Goal: Task Accomplishment & Management: Manage account settings

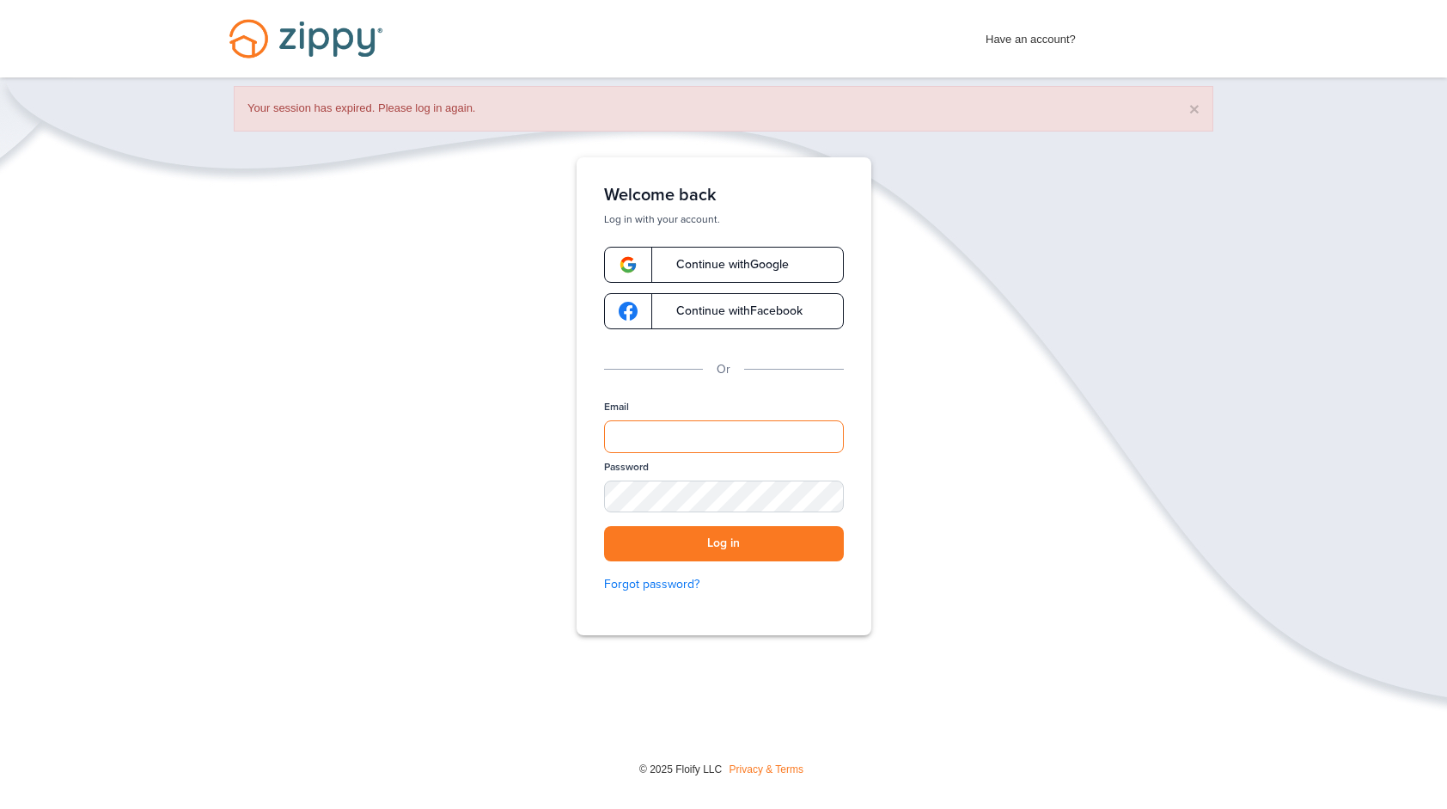
click at [688, 426] on input "Email" at bounding box center [724, 436] width 240 height 33
type input "**********"
click at [711, 542] on button "Log in" at bounding box center [724, 543] width 240 height 35
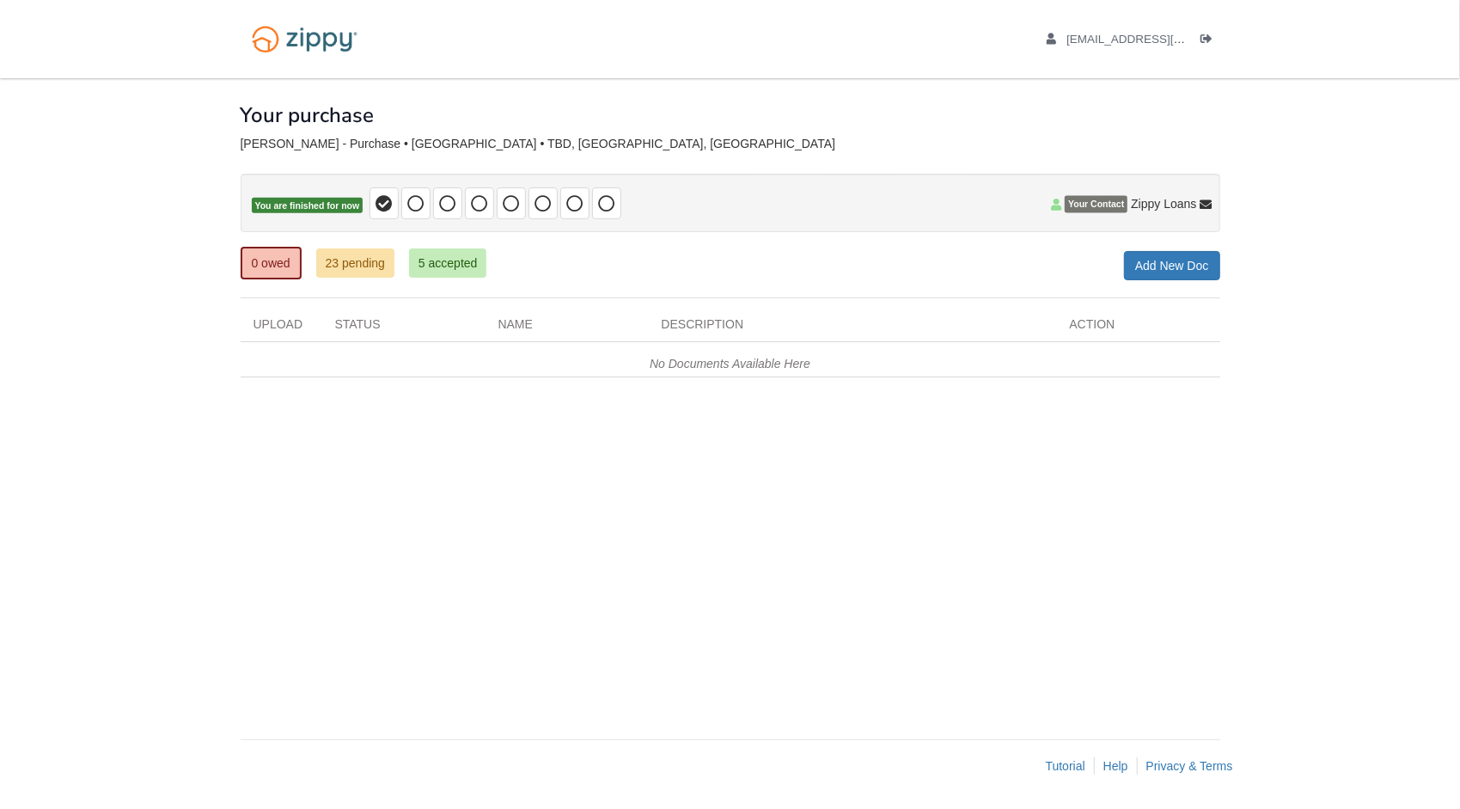
click at [1378, 208] on body "[EMAIL_ADDRESS][DOMAIN_NAME] Logout ×" at bounding box center [730, 404] width 1460 height 809
click at [389, 266] on link "23 pending" at bounding box center [355, 262] width 78 height 29
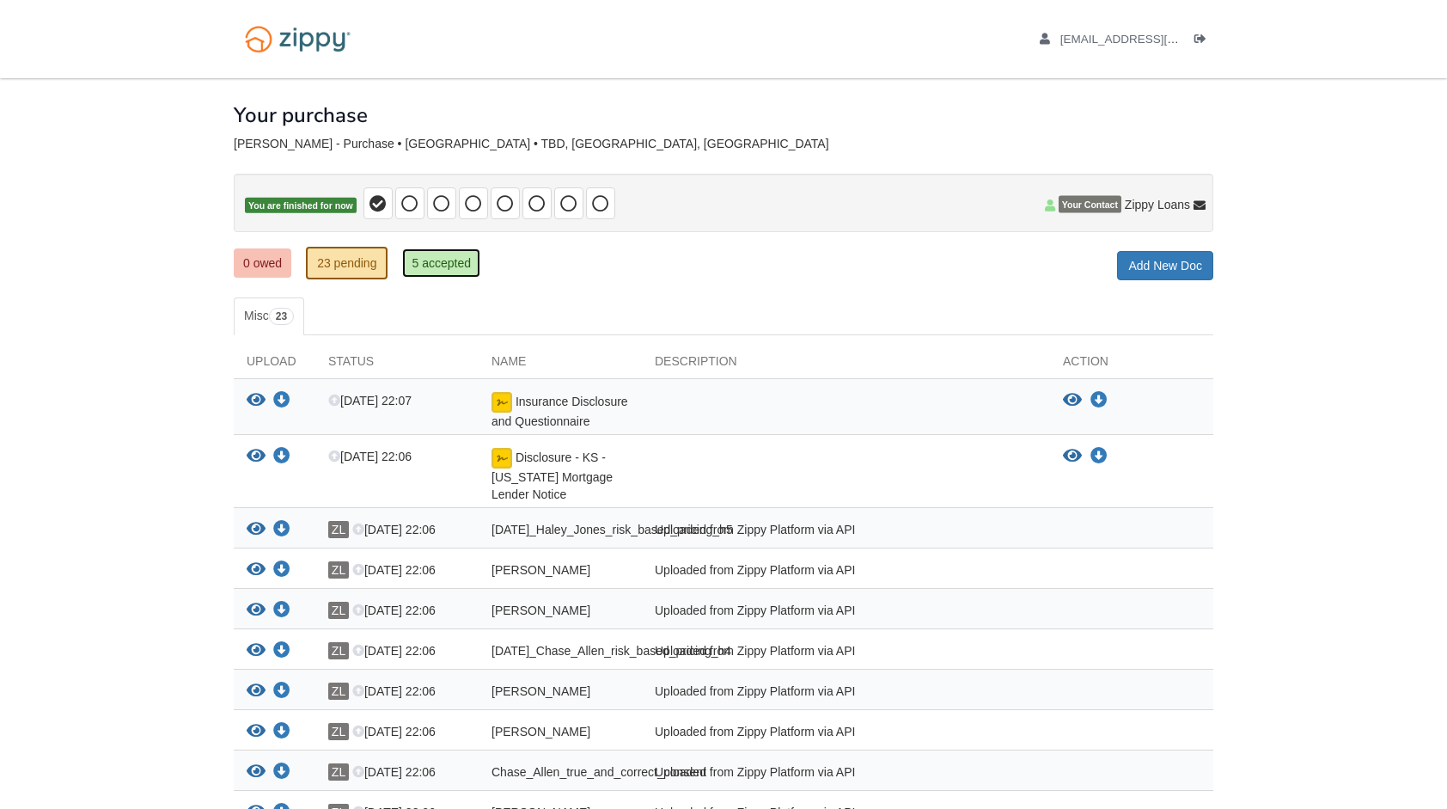
click at [450, 265] on link "5 accepted" at bounding box center [441, 262] width 78 height 29
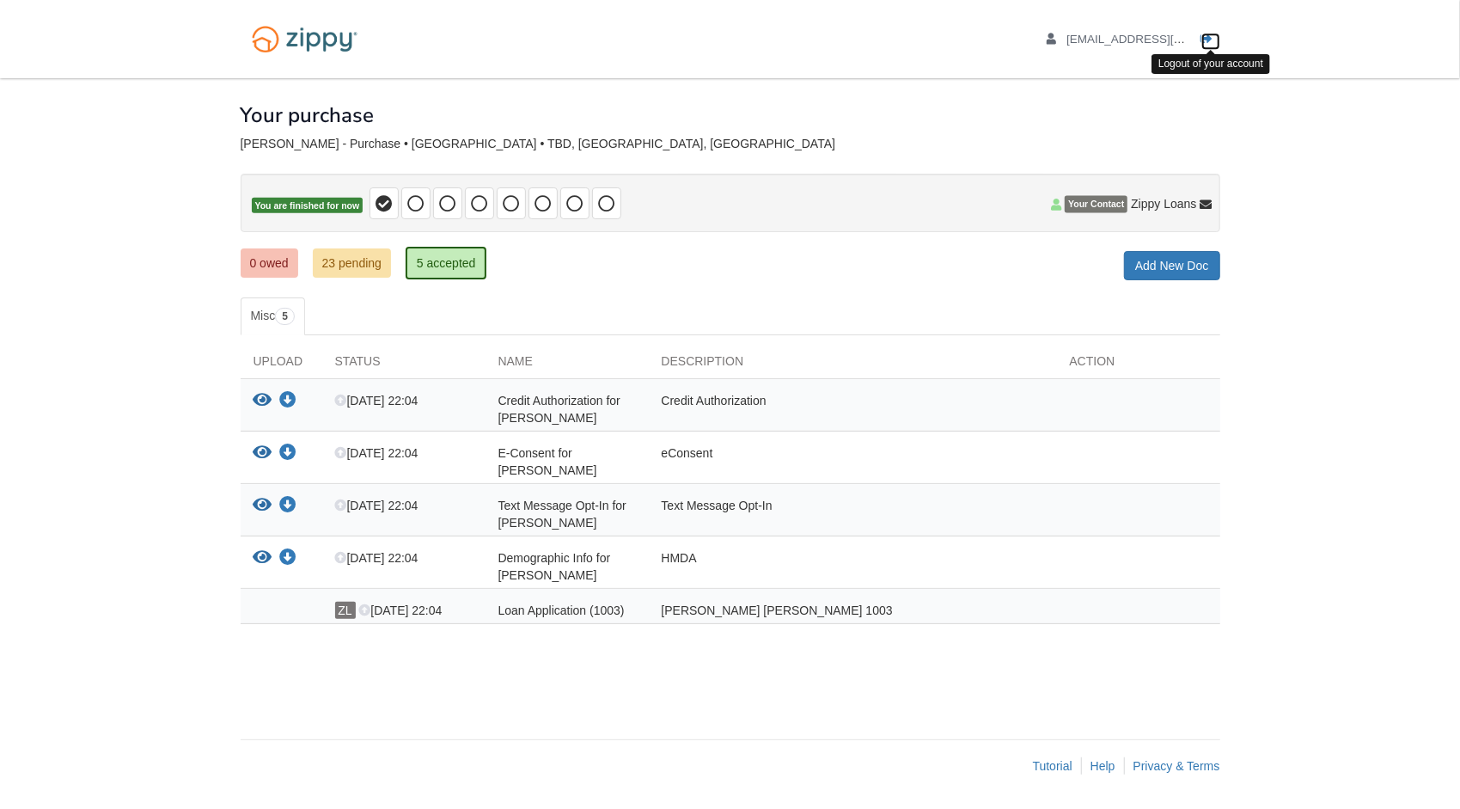
click at [1201, 41] on icon "Log out" at bounding box center [1207, 40] width 12 height 12
